Goal: Transaction & Acquisition: Book appointment/travel/reservation

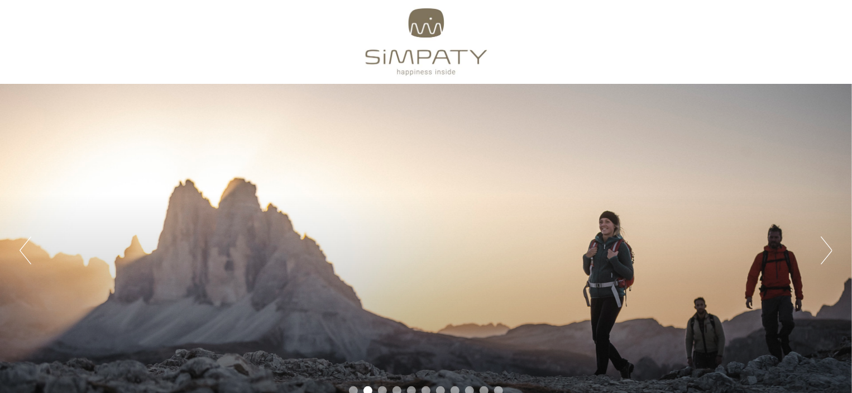
click at [829, 251] on button "Next" at bounding box center [827, 250] width 12 height 28
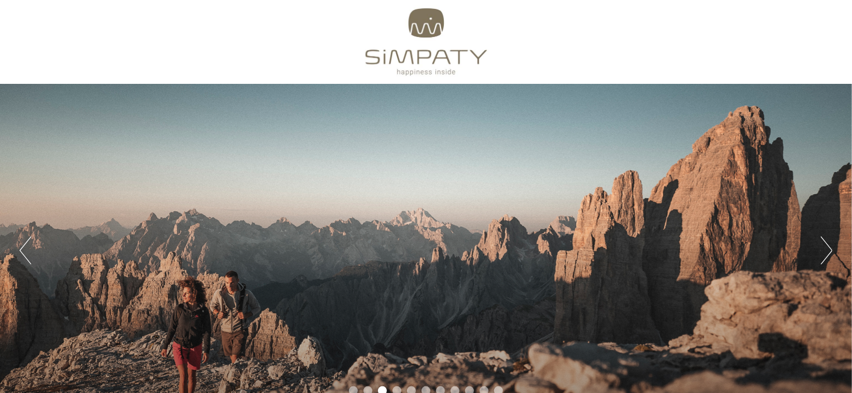
click at [826, 250] on button "Next" at bounding box center [827, 250] width 12 height 28
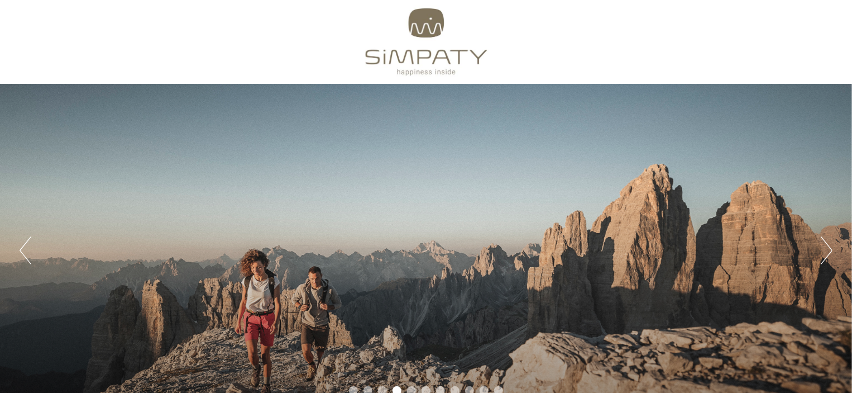
click at [826, 250] on button "Next" at bounding box center [827, 250] width 12 height 28
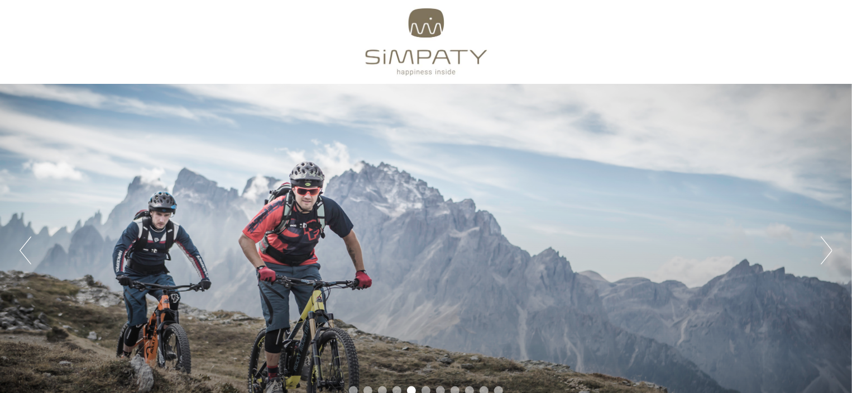
click at [826, 250] on button "Next" at bounding box center [827, 250] width 12 height 28
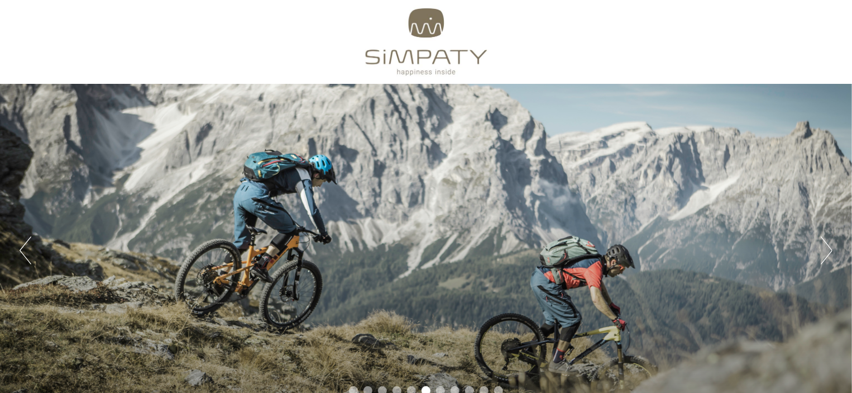
click at [826, 250] on button "Next" at bounding box center [827, 250] width 12 height 28
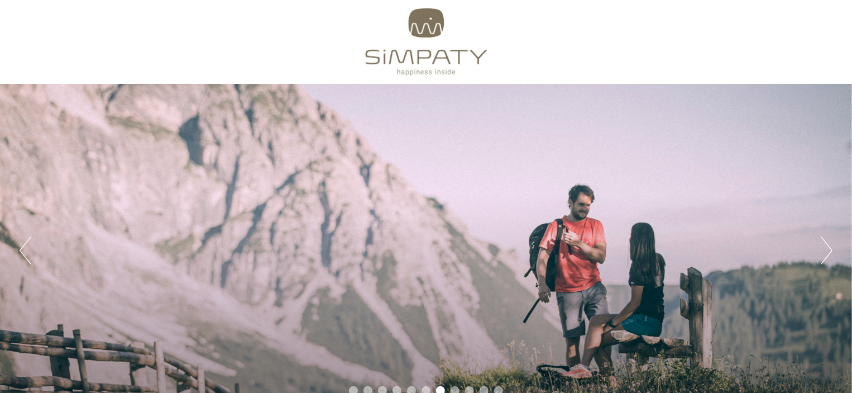
click at [826, 250] on button "Next" at bounding box center [827, 250] width 12 height 28
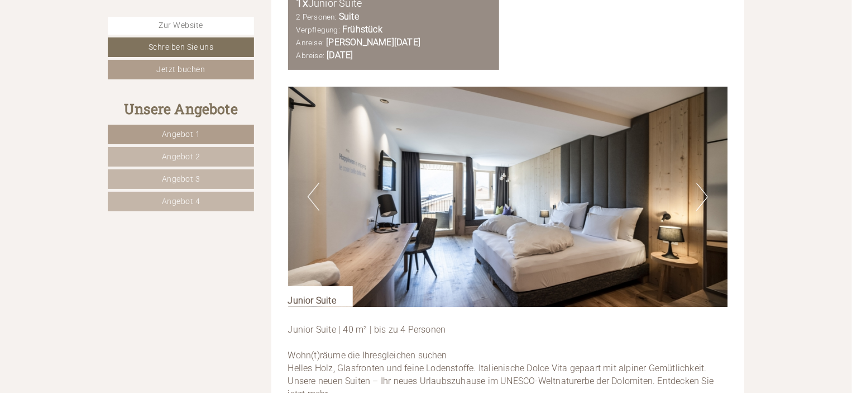
scroll to position [2234, 0]
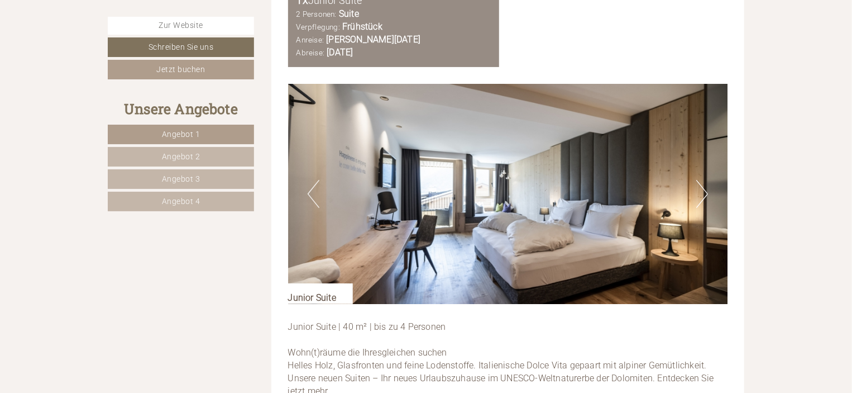
drag, startPoint x: 704, startPoint y: 180, endPoint x: 813, endPoint y: 183, distance: 108.9
click at [699, 180] on button "Next" at bounding box center [702, 194] width 12 height 28
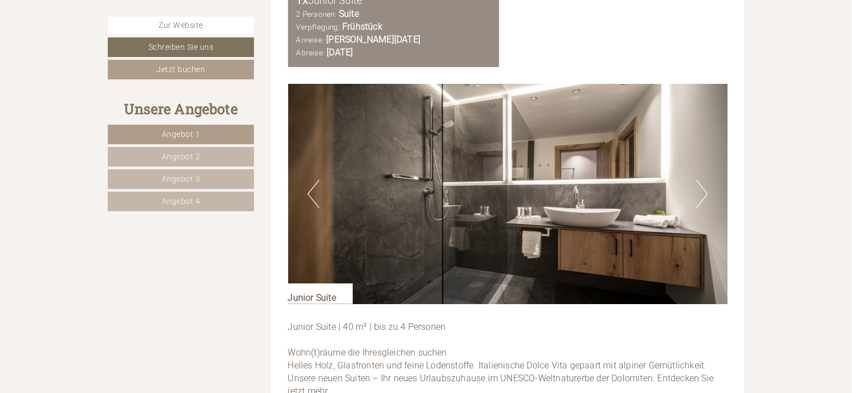
click at [699, 180] on button "Next" at bounding box center [702, 194] width 12 height 28
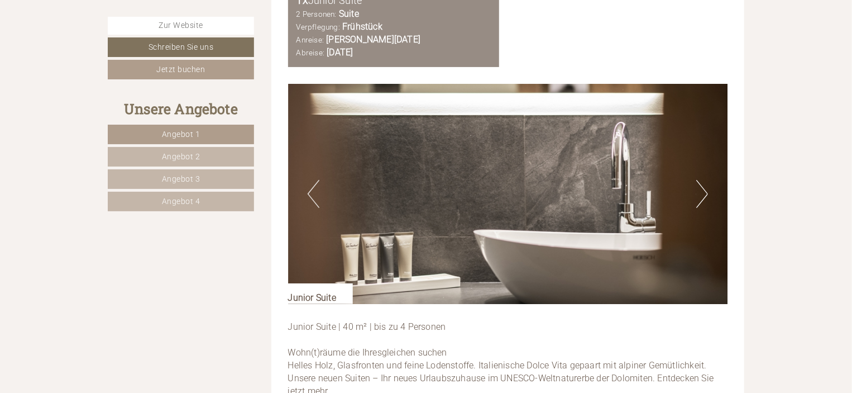
click at [698, 180] on button "Next" at bounding box center [702, 194] width 12 height 28
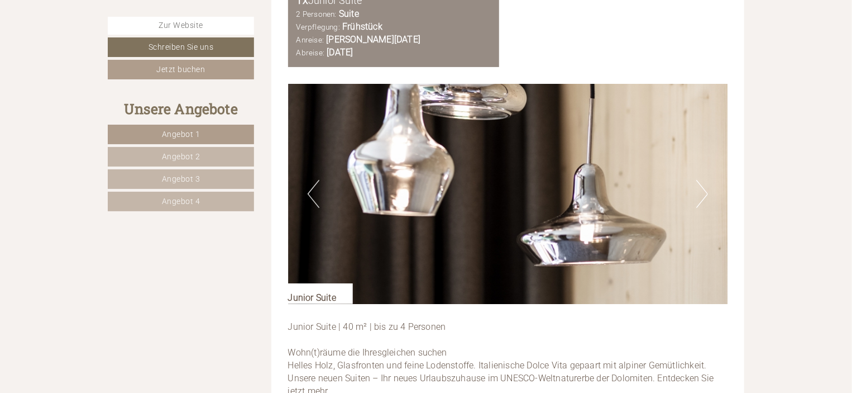
click at [698, 180] on button "Next" at bounding box center [702, 194] width 12 height 28
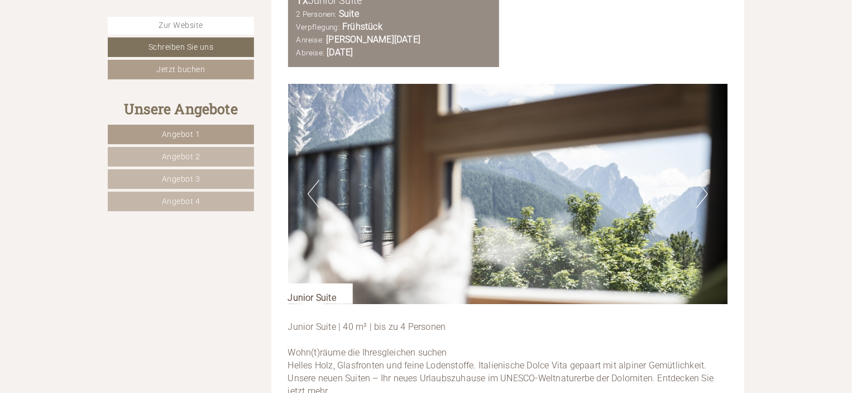
click at [698, 180] on button "Next" at bounding box center [702, 194] width 12 height 28
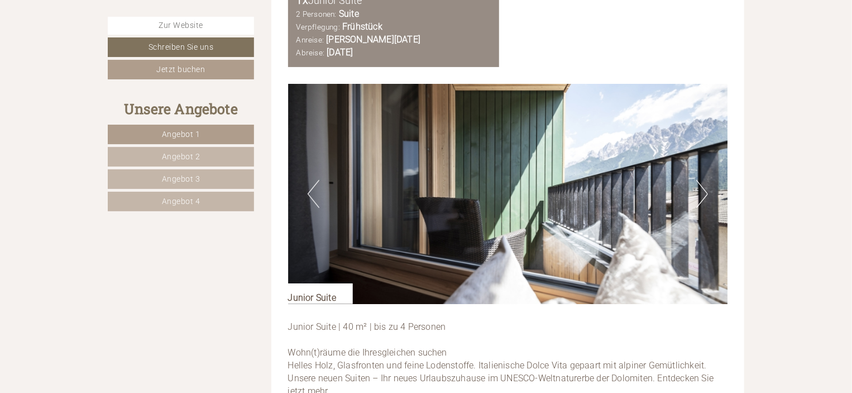
click at [698, 180] on button "Next" at bounding box center [702, 194] width 12 height 28
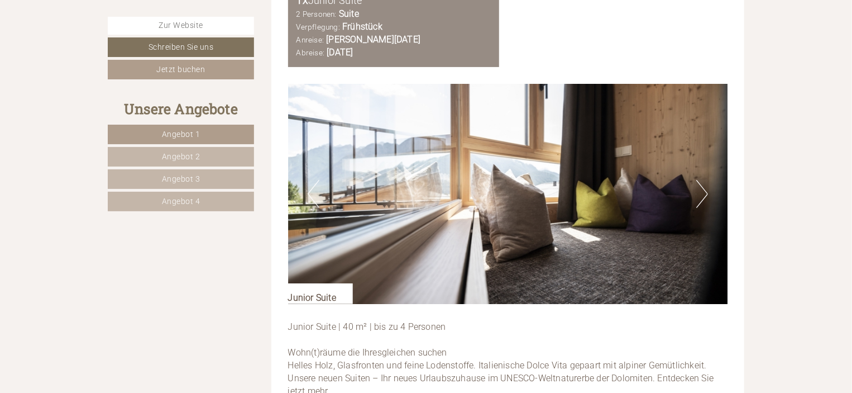
click at [698, 180] on button "Next" at bounding box center [702, 194] width 12 height 28
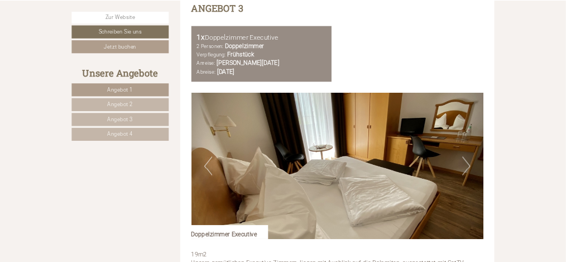
scroll to position [3127, 0]
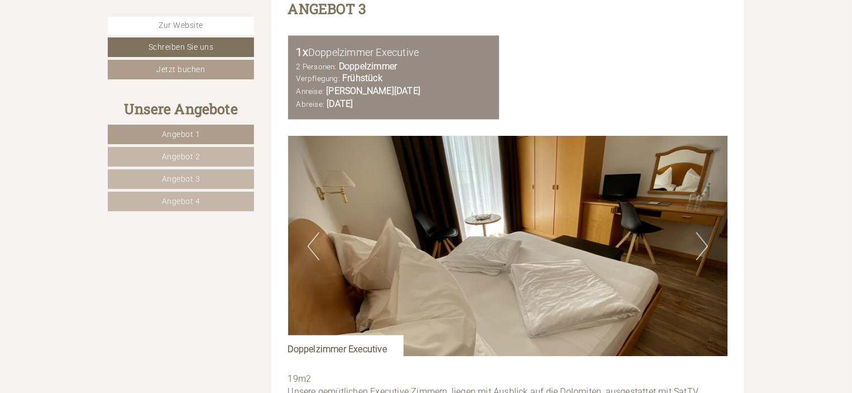
click at [703, 234] on button "Next" at bounding box center [702, 246] width 12 height 28
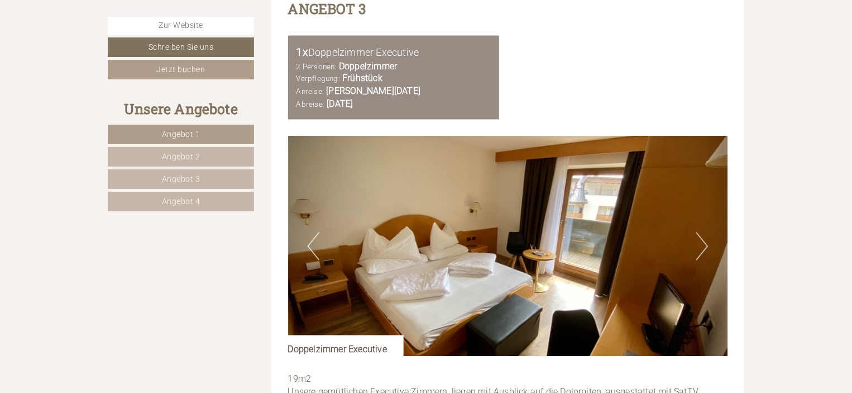
click at [703, 232] on button "Next" at bounding box center [702, 246] width 12 height 28
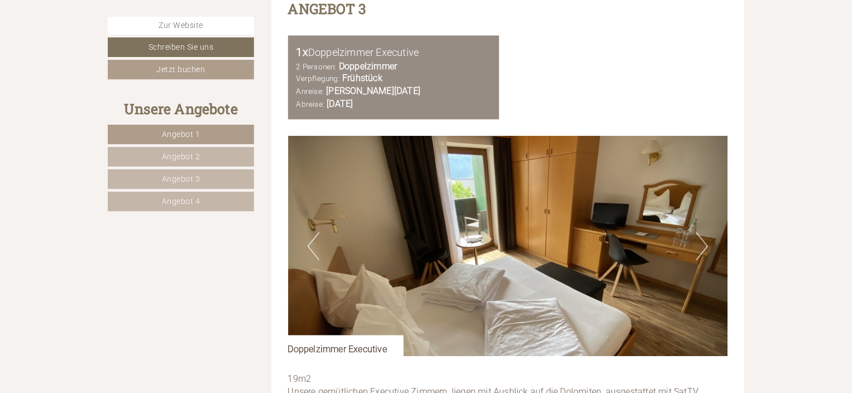
click at [529, 225] on img at bounding box center [508, 246] width 440 height 220
click at [518, 229] on img at bounding box center [508, 246] width 440 height 220
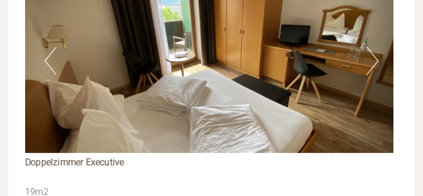
scroll to position [3192, 0]
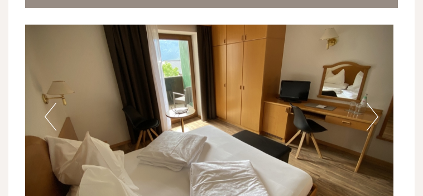
click at [372, 103] on button "Next" at bounding box center [373, 117] width 12 height 28
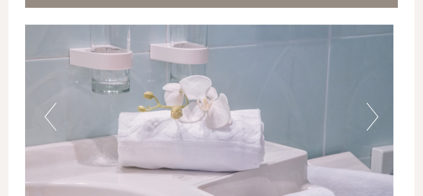
click at [372, 103] on button "Next" at bounding box center [373, 117] width 12 height 28
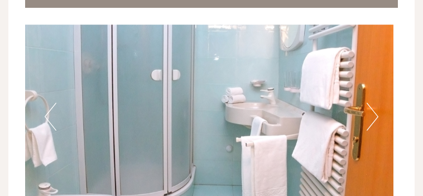
click at [371, 103] on button "Next" at bounding box center [373, 117] width 12 height 28
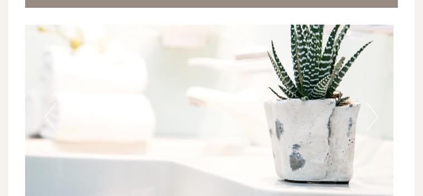
click at [371, 103] on button "Next" at bounding box center [373, 117] width 12 height 28
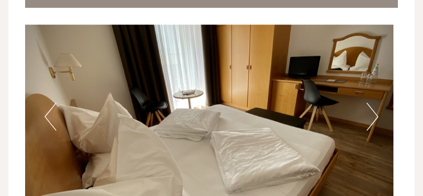
click at [371, 103] on button "Next" at bounding box center [373, 117] width 12 height 28
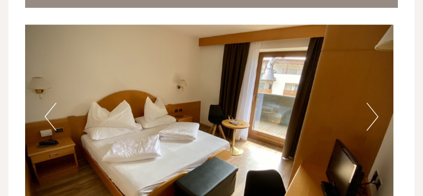
click at [371, 103] on button "Next" at bounding box center [373, 117] width 12 height 28
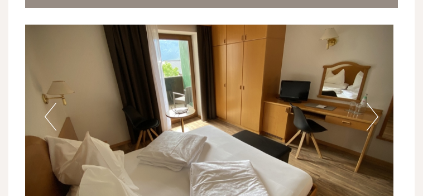
click at [371, 103] on button "Next" at bounding box center [373, 117] width 12 height 28
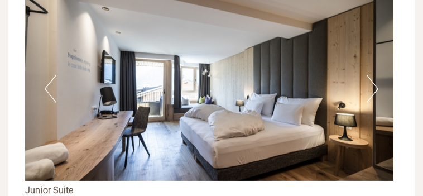
scroll to position [2298, 0]
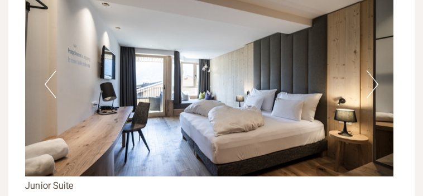
click at [371, 70] on button "Next" at bounding box center [373, 84] width 12 height 28
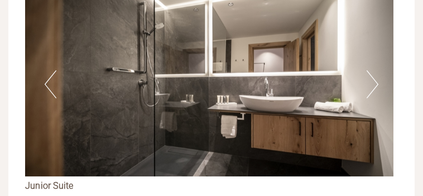
click at [371, 70] on button "Next" at bounding box center [373, 84] width 12 height 28
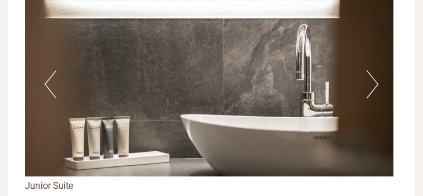
click at [371, 70] on button "Next" at bounding box center [373, 84] width 12 height 28
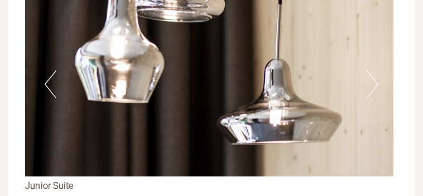
click at [371, 70] on button "Next" at bounding box center [373, 84] width 12 height 28
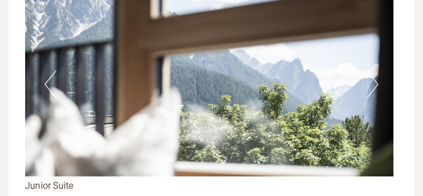
click at [371, 70] on button "Next" at bounding box center [373, 84] width 12 height 28
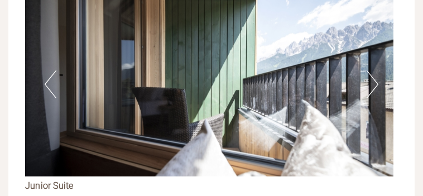
click at [56, 70] on button "Previous" at bounding box center [51, 84] width 12 height 28
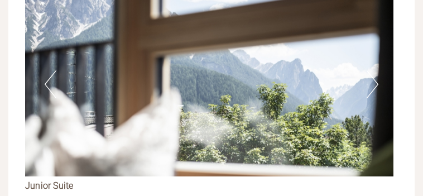
click at [56, 70] on button "Previous" at bounding box center [51, 84] width 12 height 28
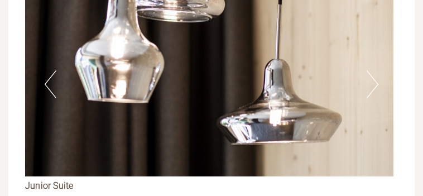
click at [56, 70] on button "Previous" at bounding box center [51, 84] width 12 height 28
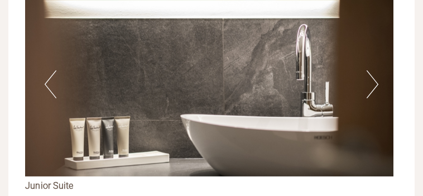
click at [56, 70] on button "Previous" at bounding box center [51, 84] width 12 height 28
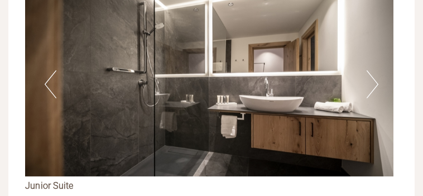
click at [56, 70] on button "Previous" at bounding box center [51, 84] width 12 height 28
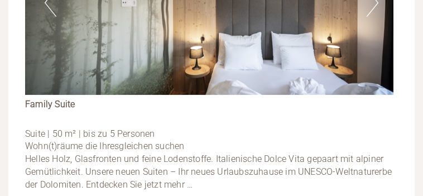
scroll to position [1405, 0]
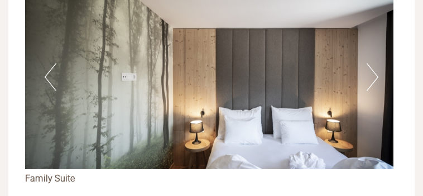
click at [367, 63] on button "Next" at bounding box center [373, 77] width 12 height 28
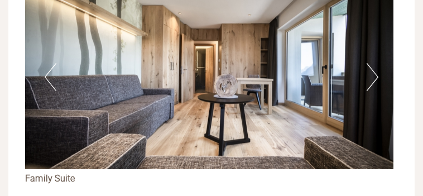
click at [374, 63] on button "Next" at bounding box center [373, 77] width 12 height 28
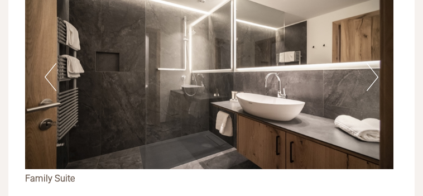
click at [374, 63] on button "Next" at bounding box center [373, 77] width 12 height 28
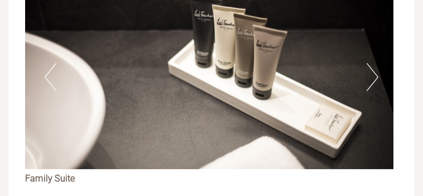
click at [374, 63] on button "Next" at bounding box center [373, 77] width 12 height 28
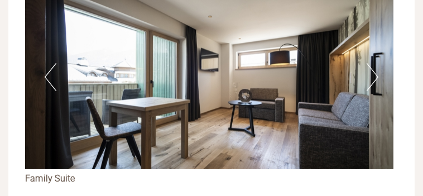
click at [374, 63] on button "Next" at bounding box center [373, 77] width 12 height 28
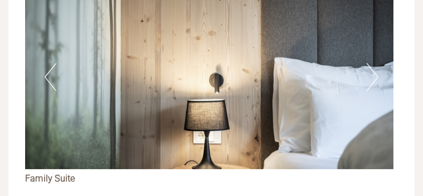
click at [374, 63] on button "Next" at bounding box center [373, 77] width 12 height 28
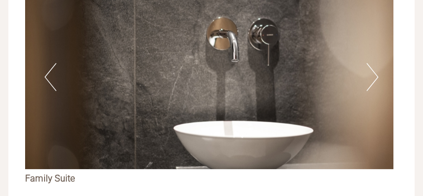
click at [374, 63] on button "Next" at bounding box center [373, 77] width 12 height 28
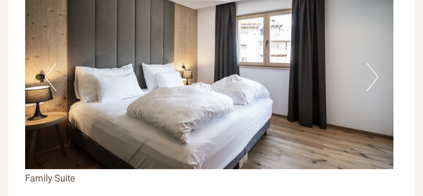
click at [375, 63] on button "Next" at bounding box center [373, 77] width 12 height 28
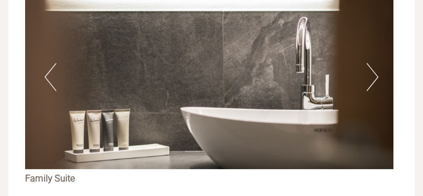
click at [375, 63] on button "Next" at bounding box center [373, 77] width 12 height 28
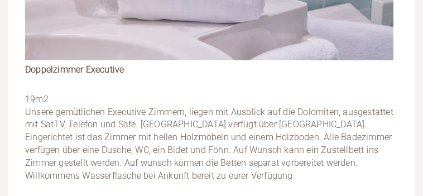
scroll to position [3192, 0]
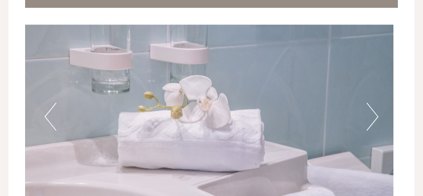
click at [371, 103] on button "Next" at bounding box center [373, 117] width 12 height 28
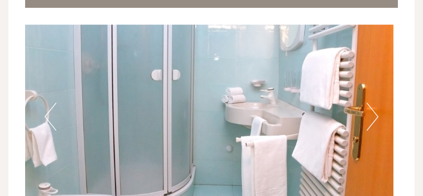
click at [372, 103] on button "Next" at bounding box center [373, 117] width 12 height 28
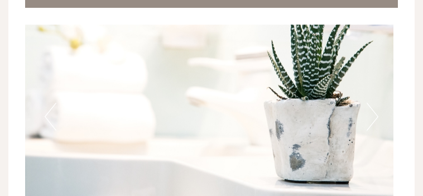
click at [372, 103] on button "Next" at bounding box center [373, 117] width 12 height 28
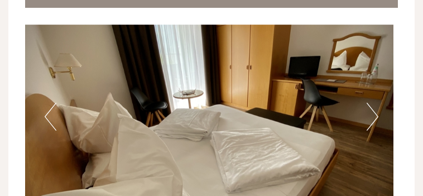
click at [375, 103] on button "Next" at bounding box center [373, 117] width 12 height 28
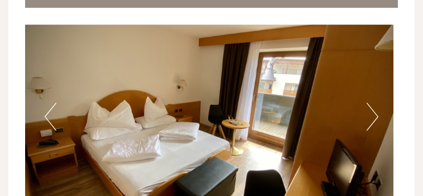
click at [373, 103] on button "Next" at bounding box center [373, 117] width 12 height 28
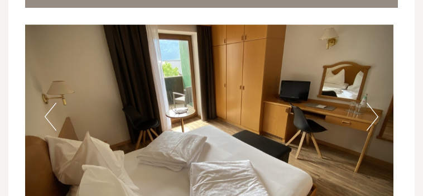
click at [373, 103] on button "Next" at bounding box center [373, 117] width 12 height 28
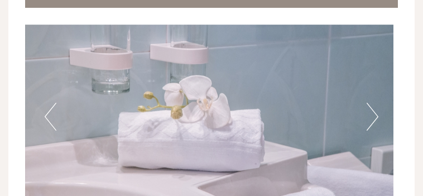
click at [373, 103] on button "Next" at bounding box center [373, 117] width 12 height 28
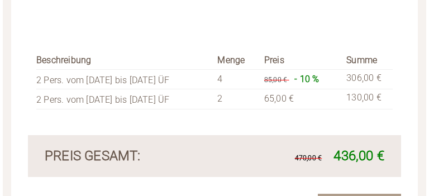
scroll to position [2819, 0]
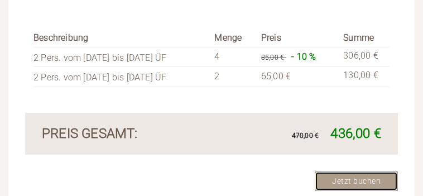
click at [354, 171] on link "Jetzt buchen" at bounding box center [356, 181] width 83 height 20
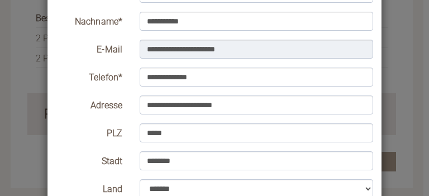
scroll to position [223, 0]
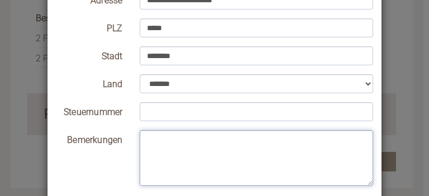
click at [214, 155] on textarea "Bemerkungen" at bounding box center [257, 158] width 234 height 56
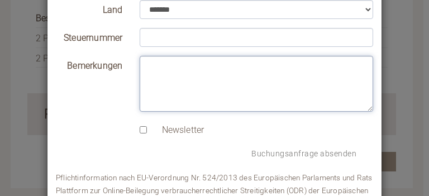
scroll to position [336, 0]
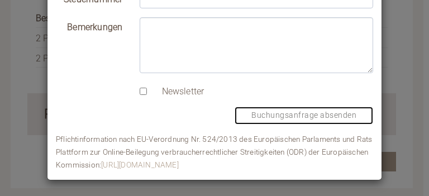
click at [295, 116] on button "Buchungsanfrage absenden" at bounding box center [304, 116] width 138 height 18
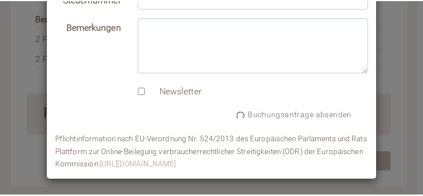
scroll to position [0, 0]
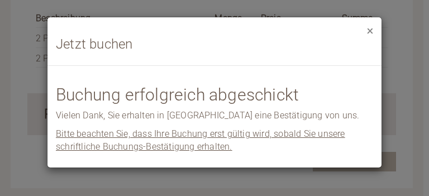
click at [371, 32] on button "×" at bounding box center [370, 31] width 6 height 12
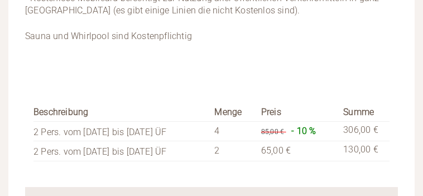
scroll to position [2745, 0]
